Goal: Task Accomplishment & Management: Complete application form

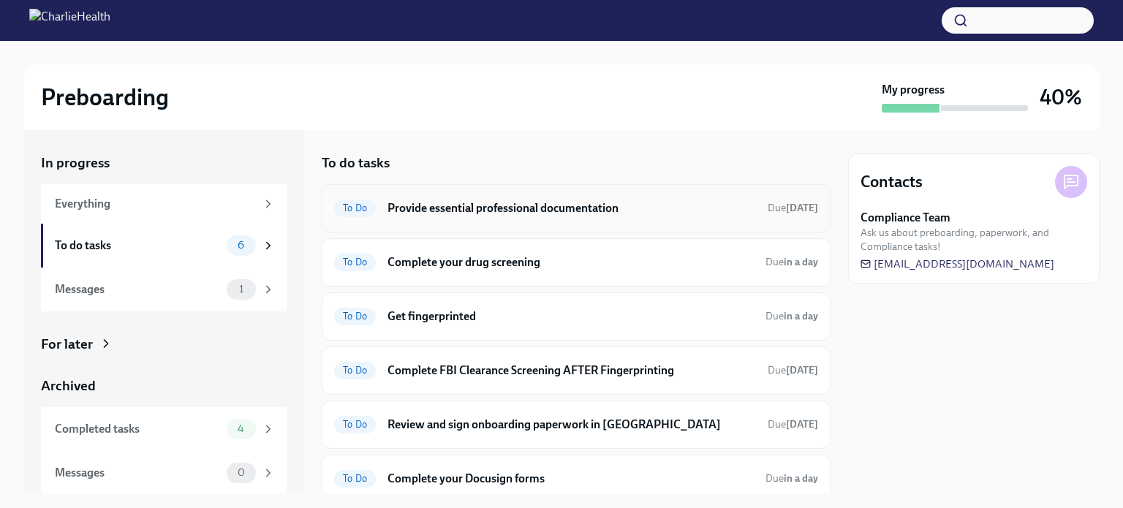
click at [591, 207] on h6 "Provide essential professional documentation" at bounding box center [571, 208] width 368 height 16
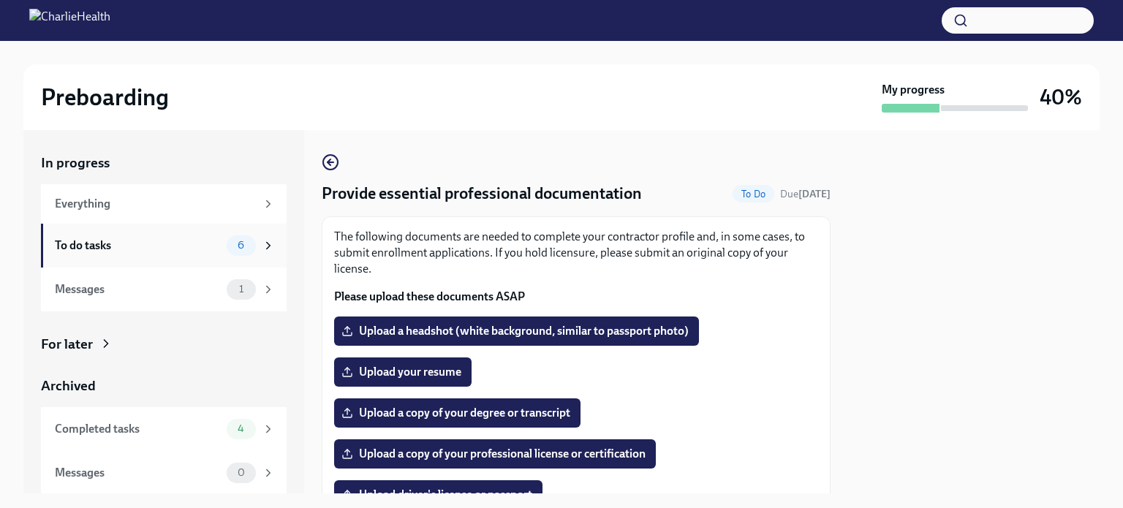
click at [165, 243] on div "To do tasks" at bounding box center [138, 246] width 166 height 16
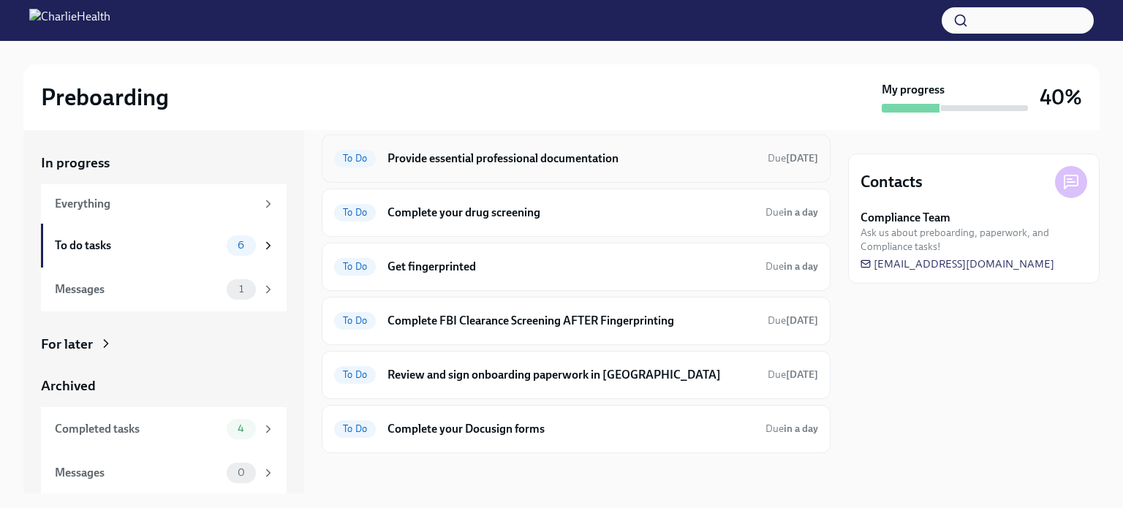
scroll to position [53, 0]
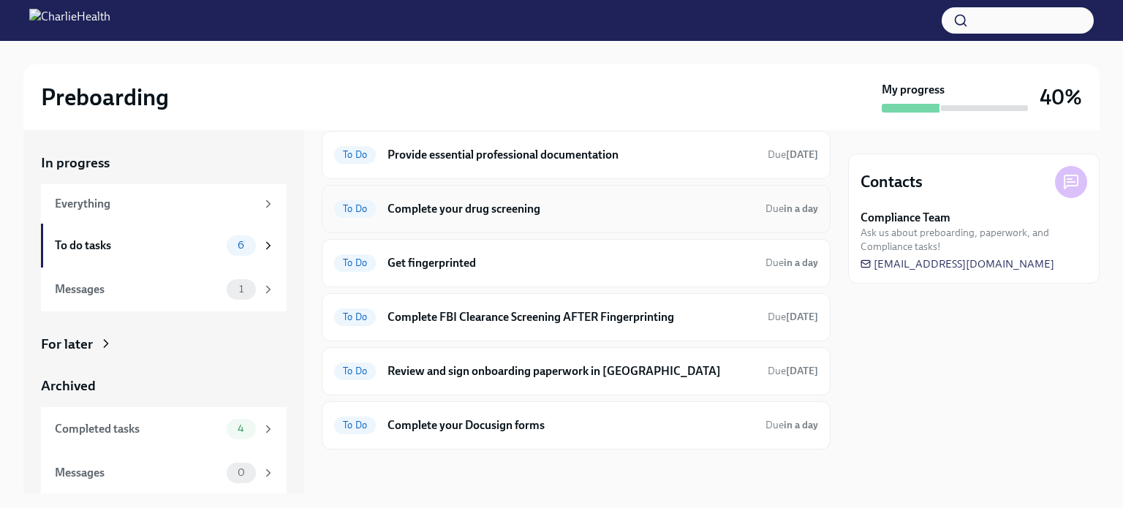
click at [494, 210] on h6 "Complete your drug screening" at bounding box center [570, 209] width 366 height 16
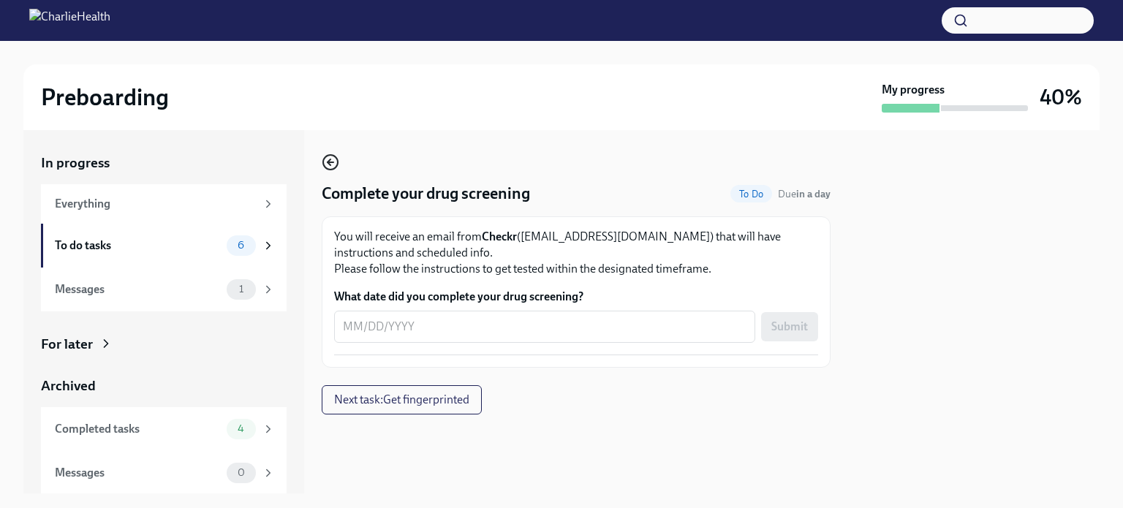
click at [328, 164] on icon "button" at bounding box center [331, 163] width 18 height 18
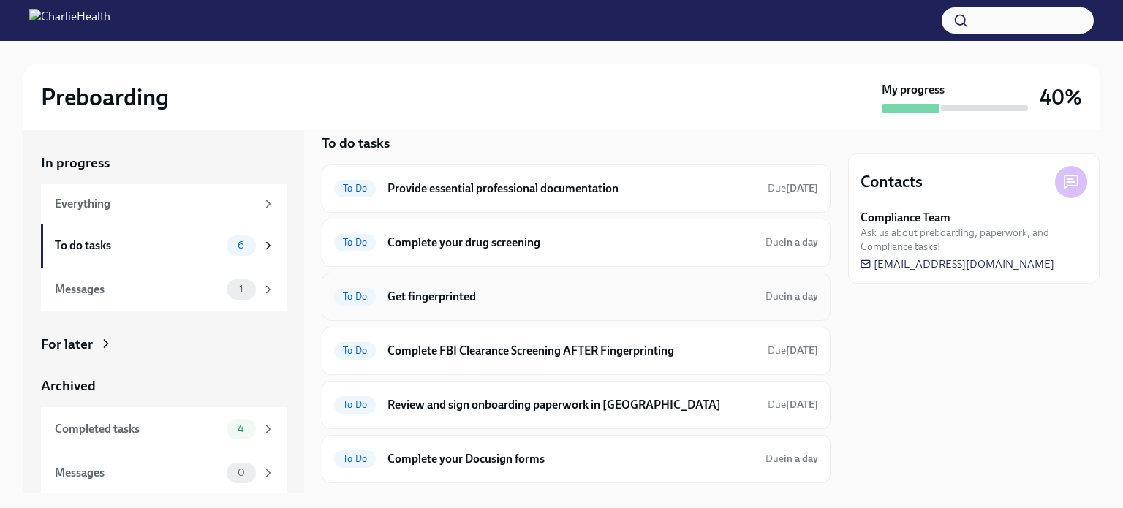
scroll to position [53, 0]
